Goal: Task Accomplishment & Management: Manage account settings

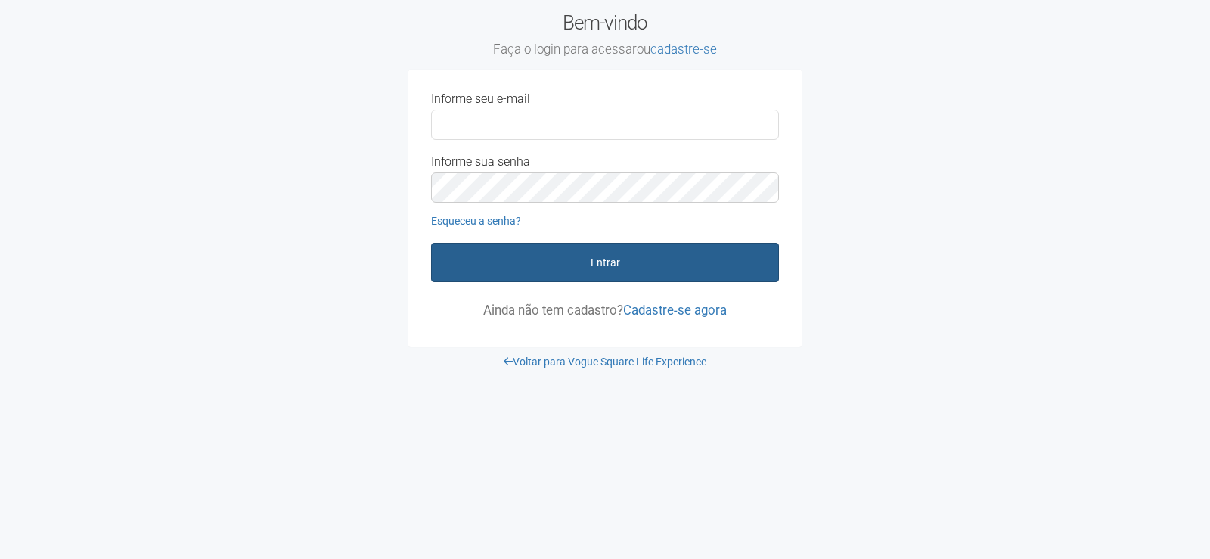
type input "**********"
click at [593, 261] on button "Entrar" at bounding box center [605, 262] width 348 height 39
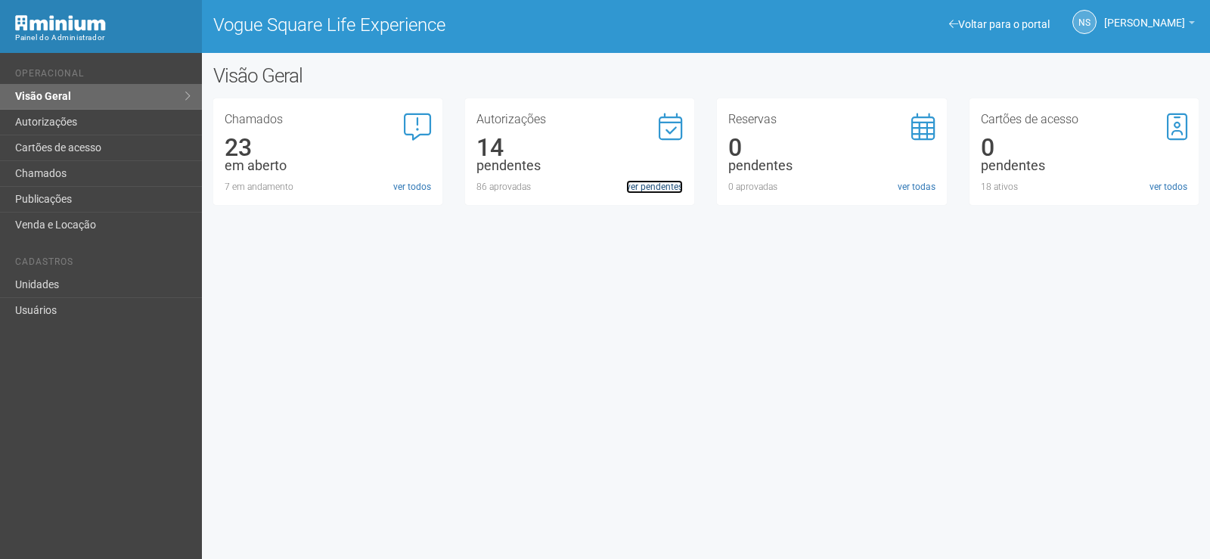
click at [652, 189] on link "ver pendentes" at bounding box center [654, 187] width 57 height 14
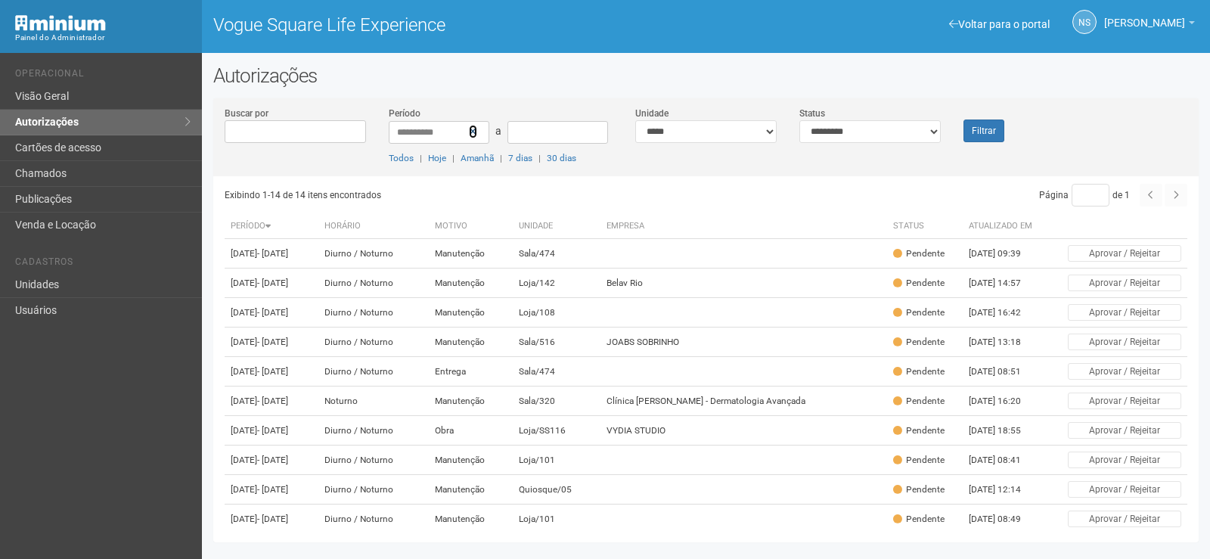
click at [471, 127] on icon at bounding box center [473, 131] width 8 height 11
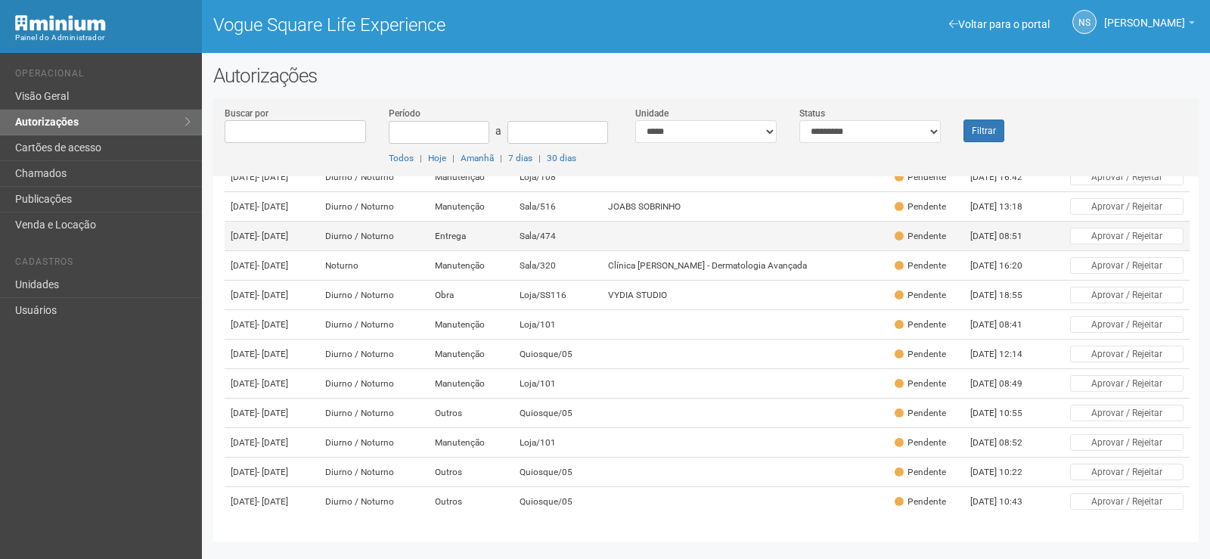
scroll to position [263, 0]
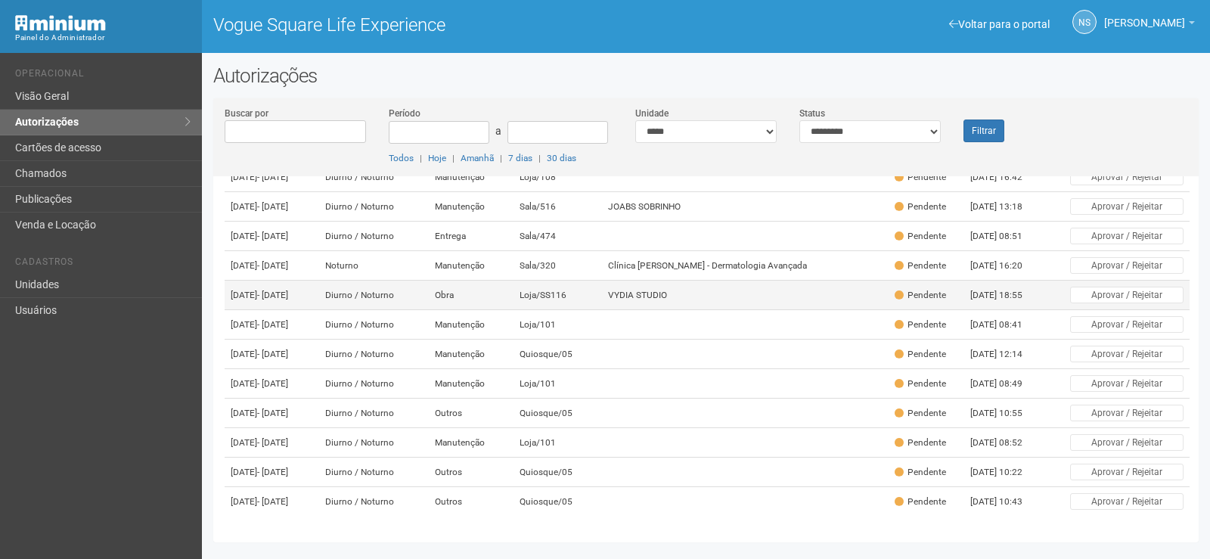
click at [723, 281] on td "VYDIA STUDIO" at bounding box center [745, 296] width 287 height 30
